Goal: Find specific page/section: Find specific page/section

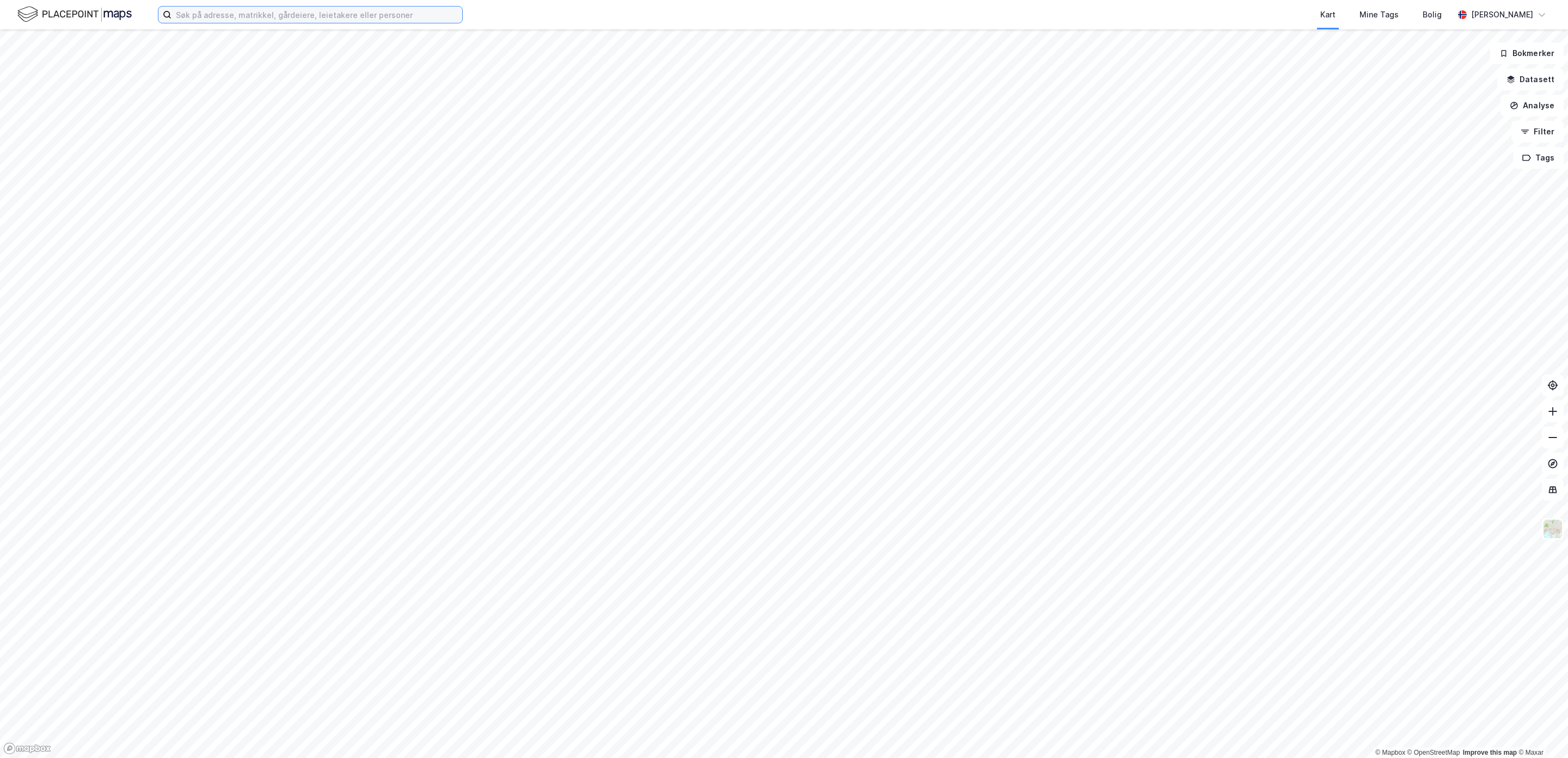
click at [242, 15] on input at bounding box center [317, 15] width 291 height 16
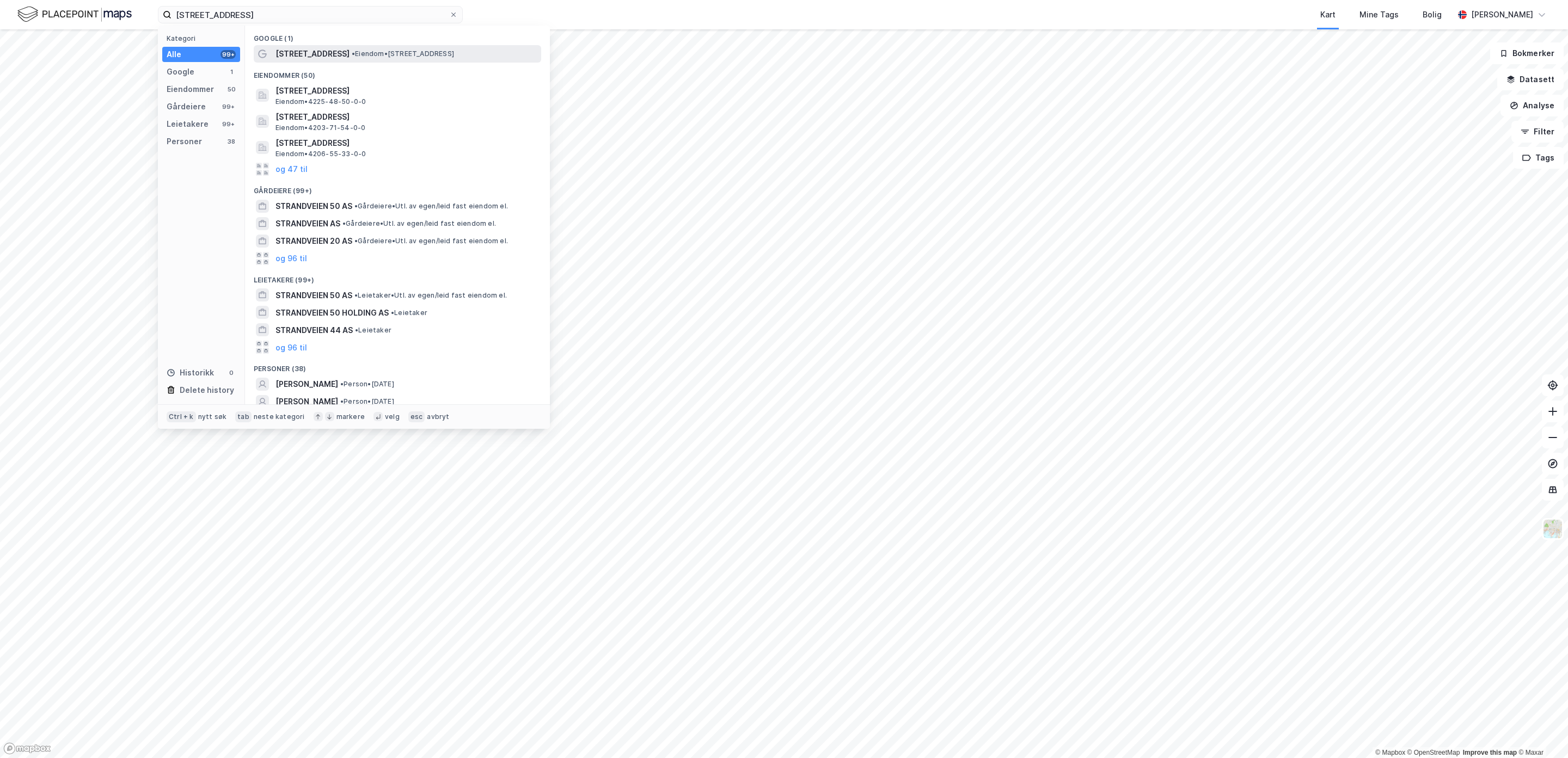
click at [290, 53] on span "Strandveien 50" at bounding box center [313, 54] width 74 height 13
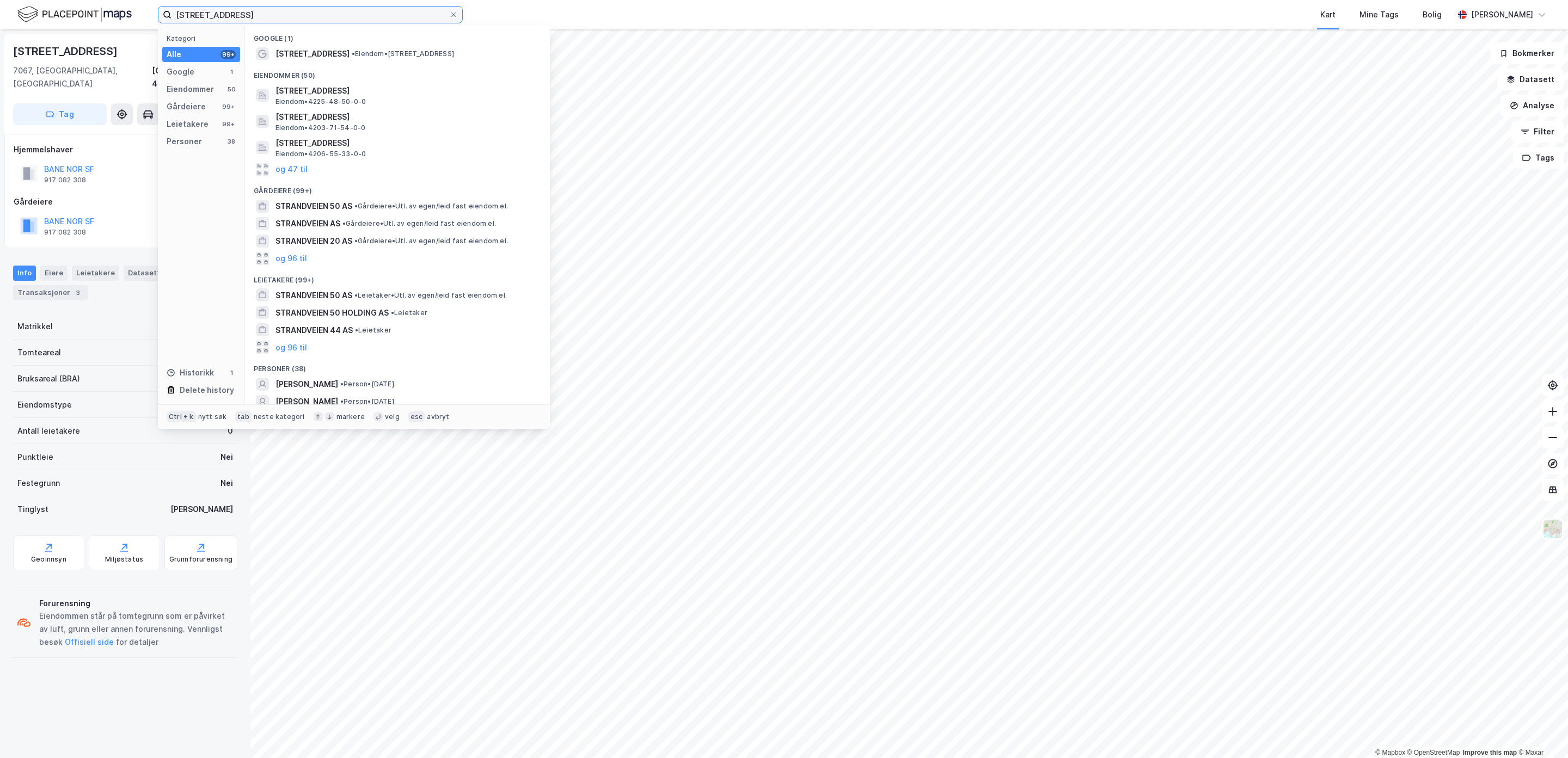
click at [239, 18] on input "strandveien 50" at bounding box center [310, 15] width 278 height 16
type input "strandveien 50, lysaker"
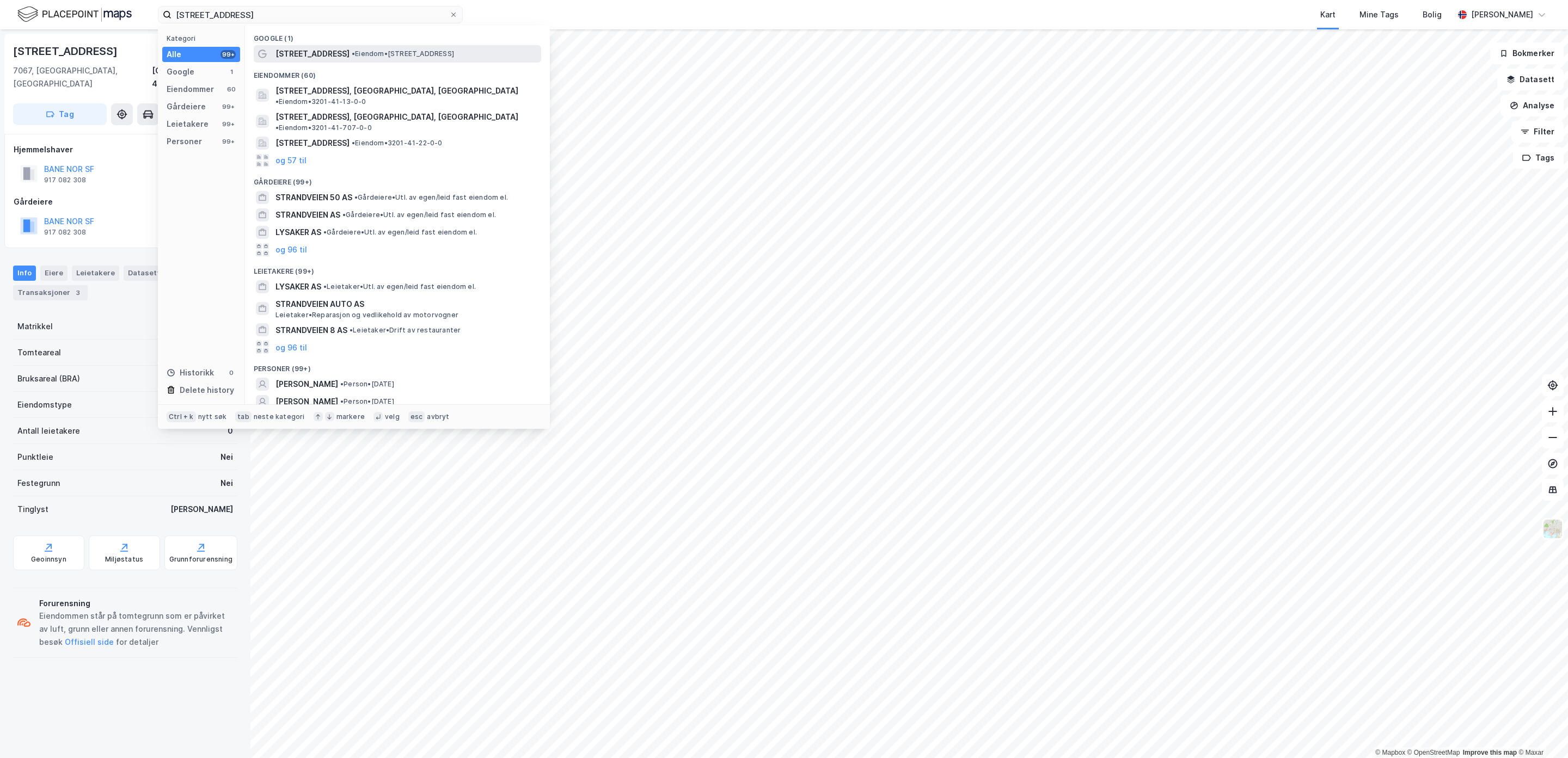
click at [332, 58] on div "Strandveien 50 • Eiendom • Strandveien 50, 1366 Lysaker" at bounding box center [407, 54] width 264 height 13
